Goal: Information Seeking & Learning: Learn about a topic

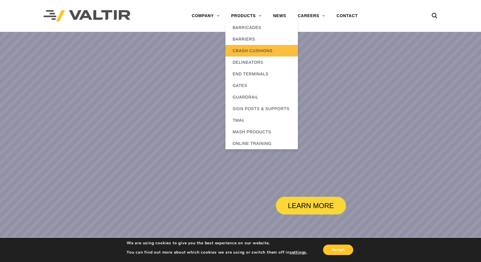
click at [250, 52] on link "CRASH CUSHIONS" at bounding box center [261, 51] width 72 height 12
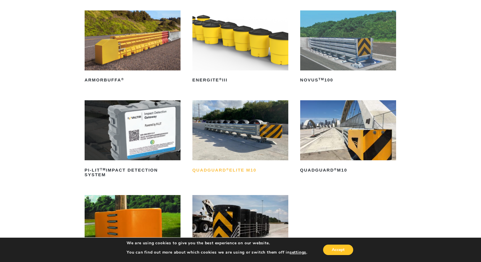
click at [226, 169] on sup "®" at bounding box center [227, 168] width 3 height 3
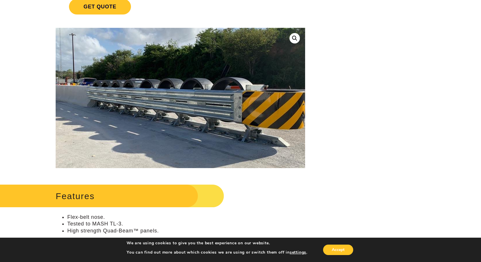
scroll to position [122, 0]
